Goal: Find specific page/section: Find specific page/section

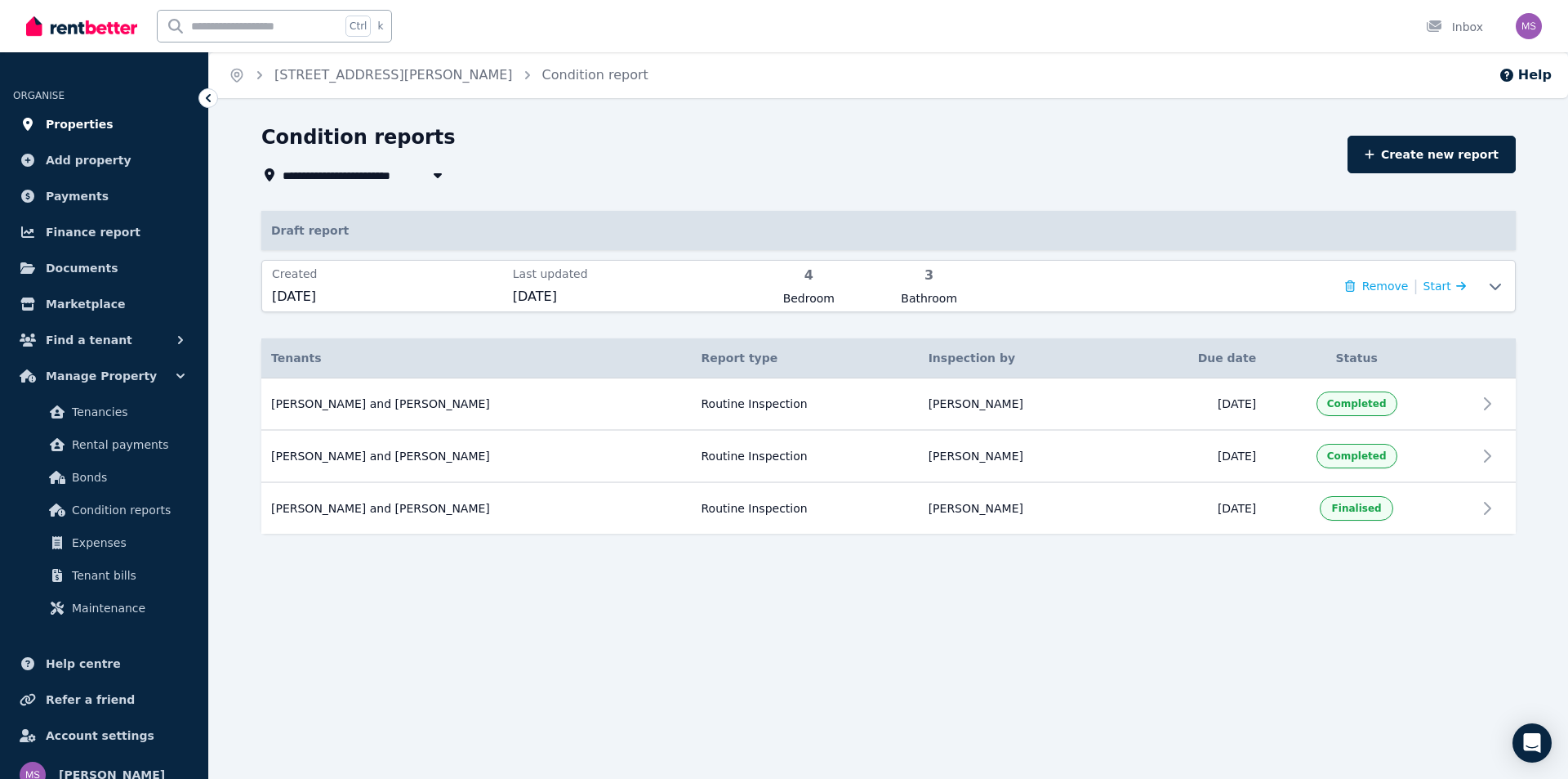
click at [85, 121] on span "Properties" at bounding box center [79, 125] width 68 height 20
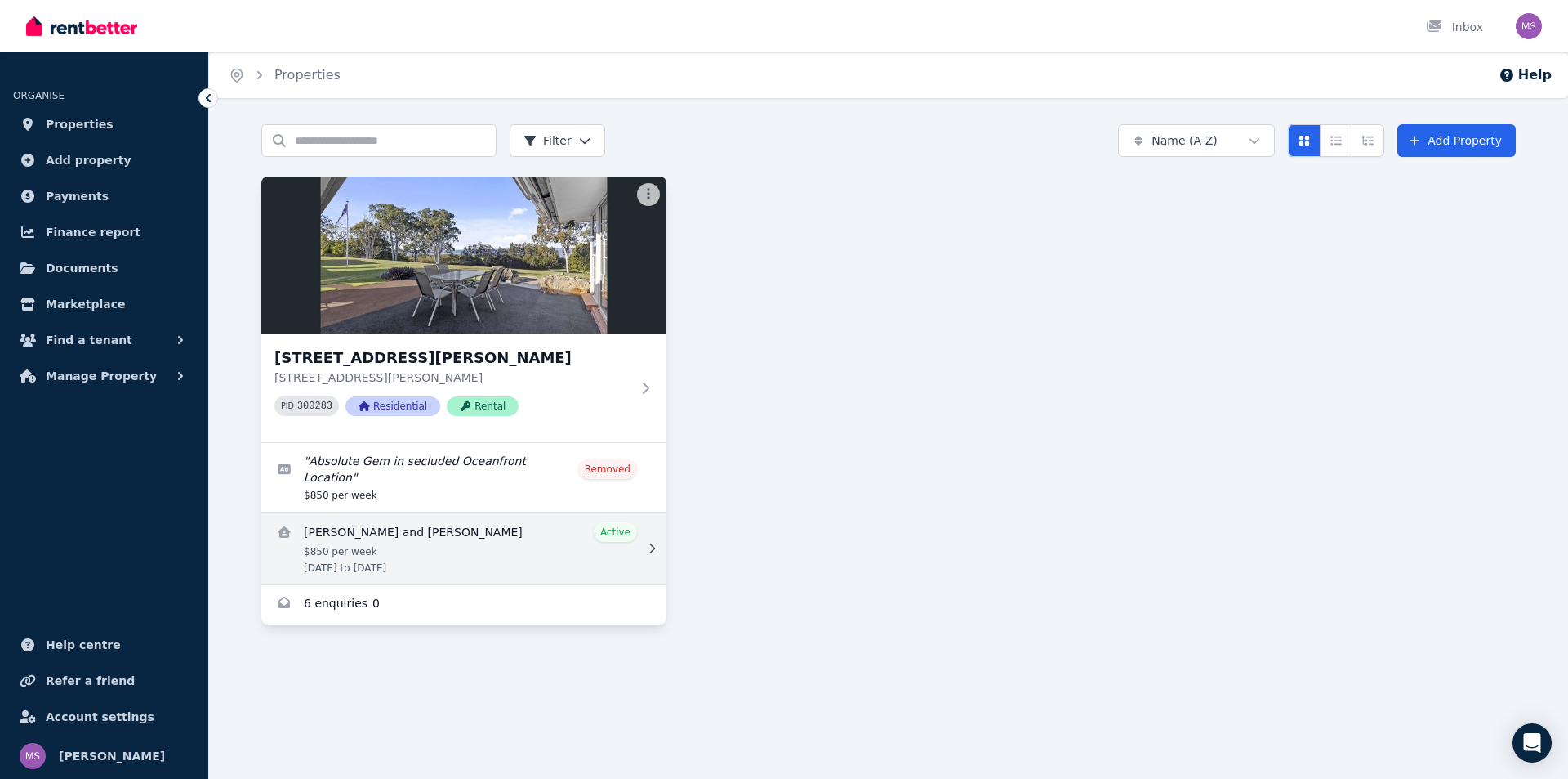
click at [386, 542] on link "View details for Michael and Jennifer Freeman" at bounding box center [464, 549] width 405 height 72
